Goal: Information Seeking & Learning: Learn about a topic

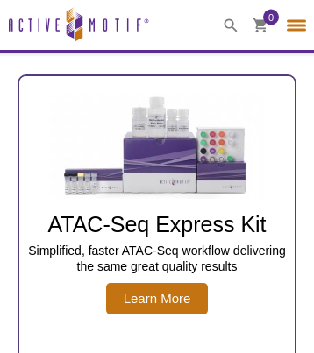
select select "[GEOGRAPHIC_DATA]"
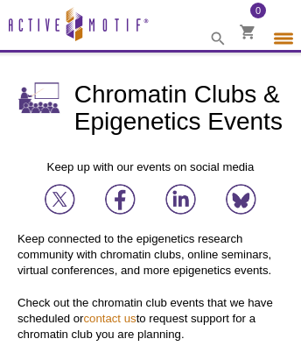
select select "[GEOGRAPHIC_DATA]"
click at [60, 198] on img at bounding box center [60, 199] width 31 height 31
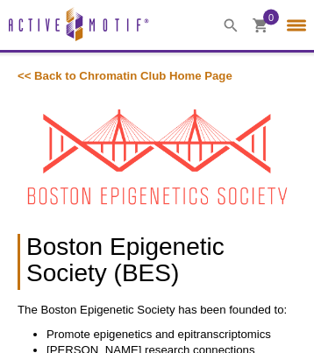
select select "[GEOGRAPHIC_DATA]"
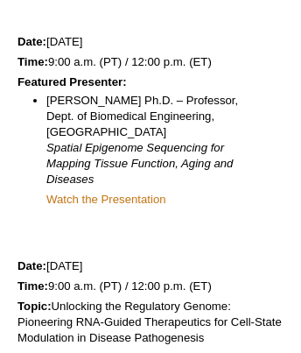
scroll to position [3085, 0]
